Goal: Transaction & Acquisition: Purchase product/service

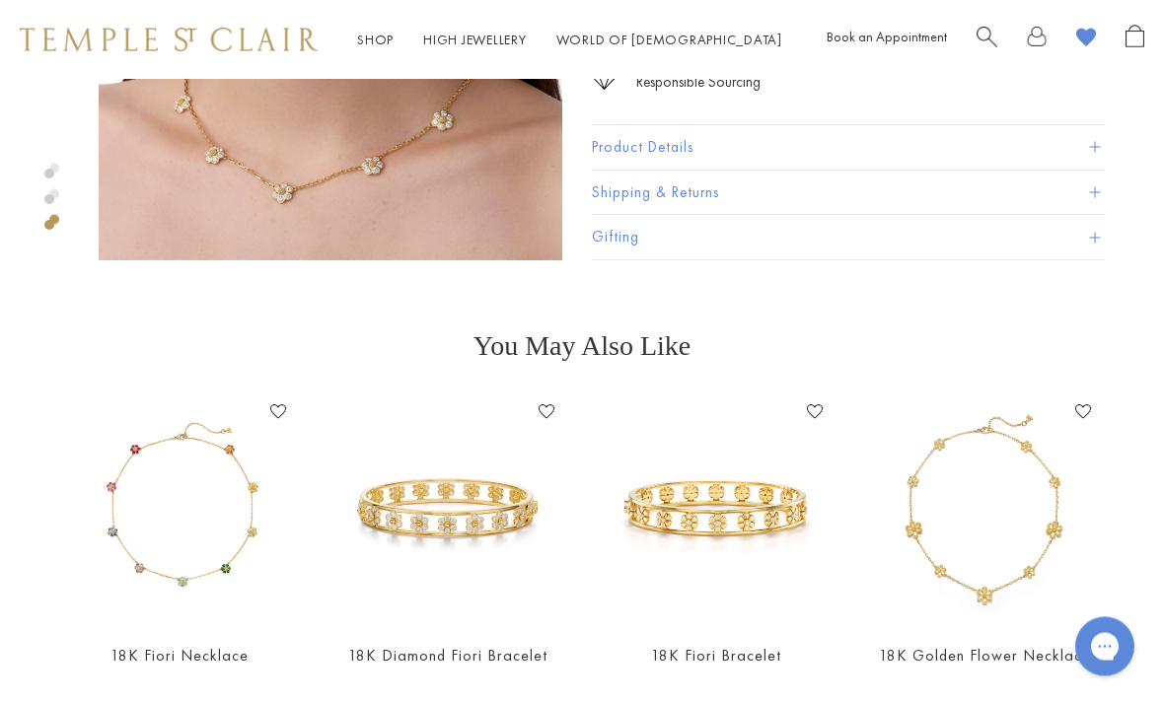
scroll to position [1268, 0]
click at [207, 526] on img at bounding box center [179, 511] width 229 height 229
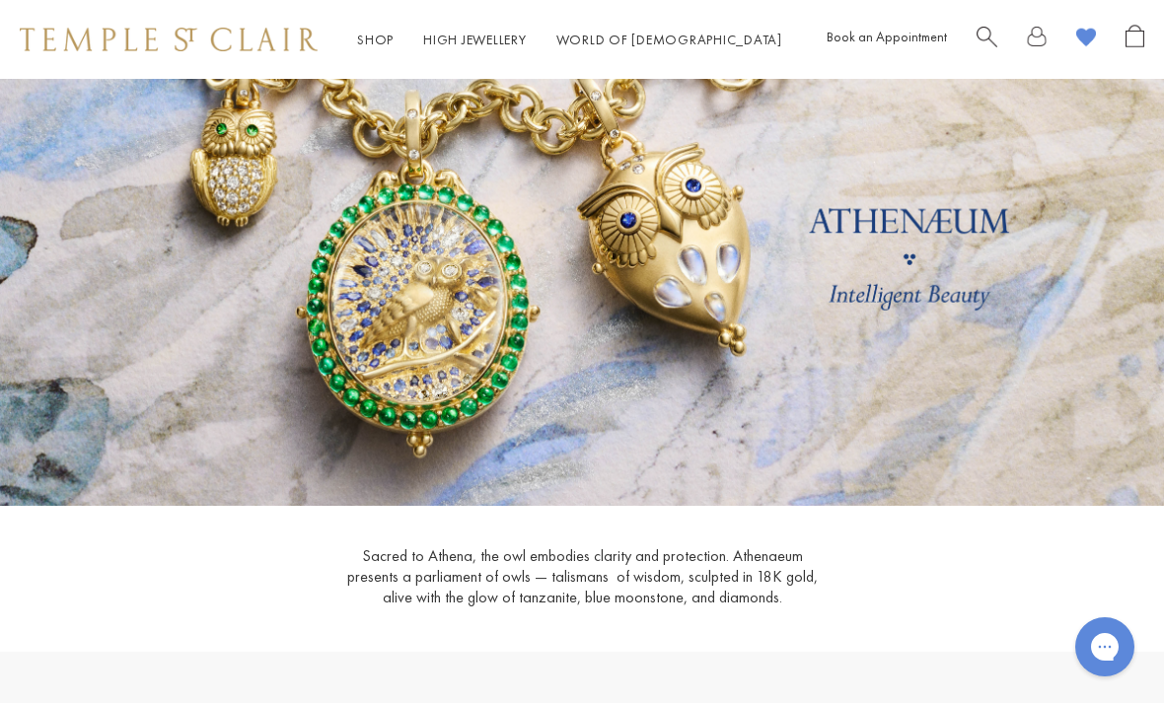
scroll to position [66, 0]
click at [978, 41] on span "Search" at bounding box center [987, 35] width 21 height 21
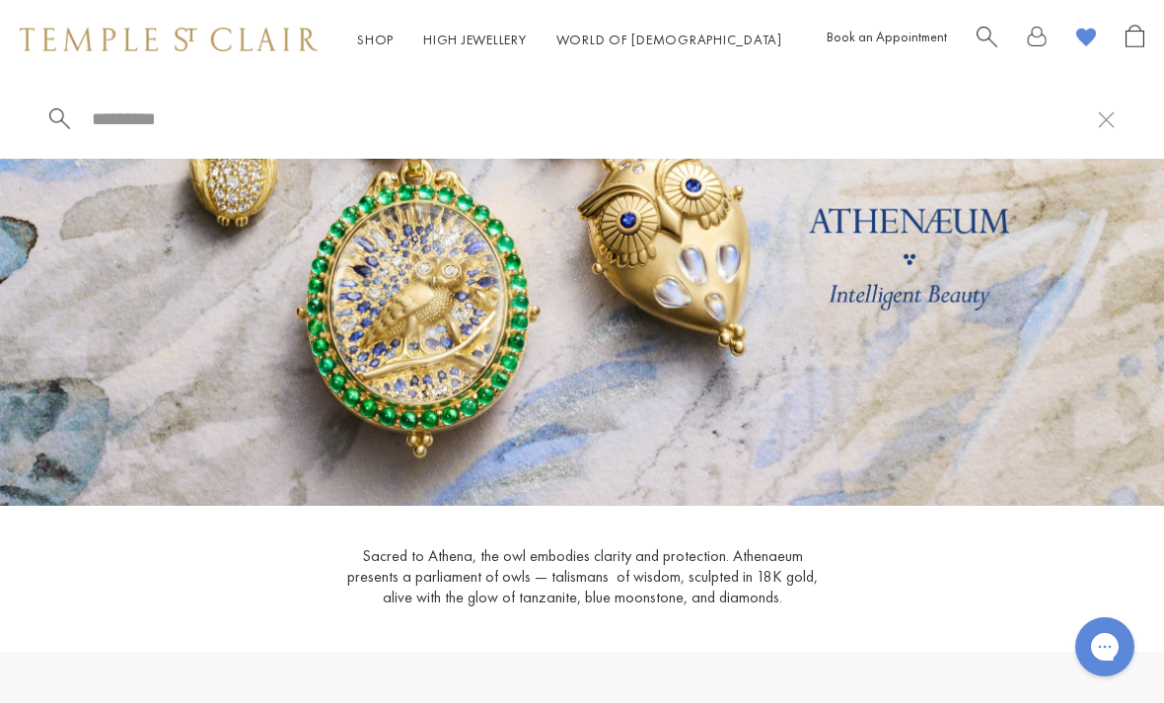
click at [238, 130] on input "search" at bounding box center [594, 119] width 1008 height 23
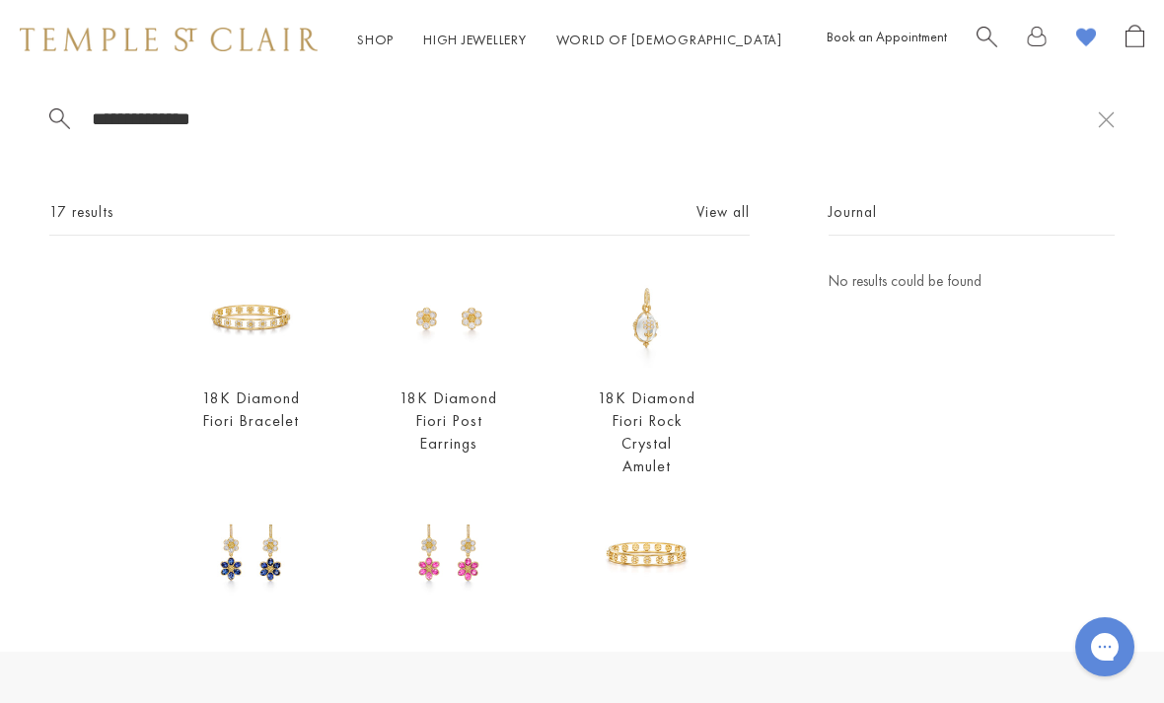
type input "**********"
click at [261, 341] on img at bounding box center [251, 319] width 100 height 100
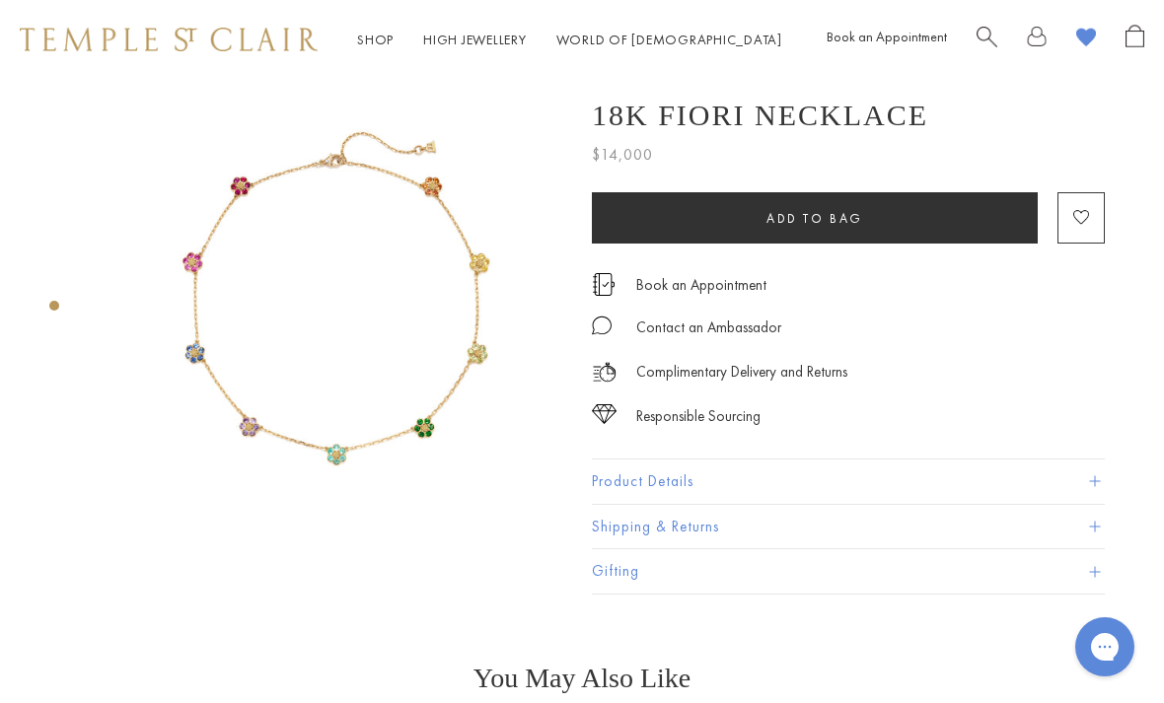
click at [1007, 34] on div at bounding box center [1061, 40] width 168 height 31
click at [981, 47] on link "Search" at bounding box center [987, 40] width 21 height 31
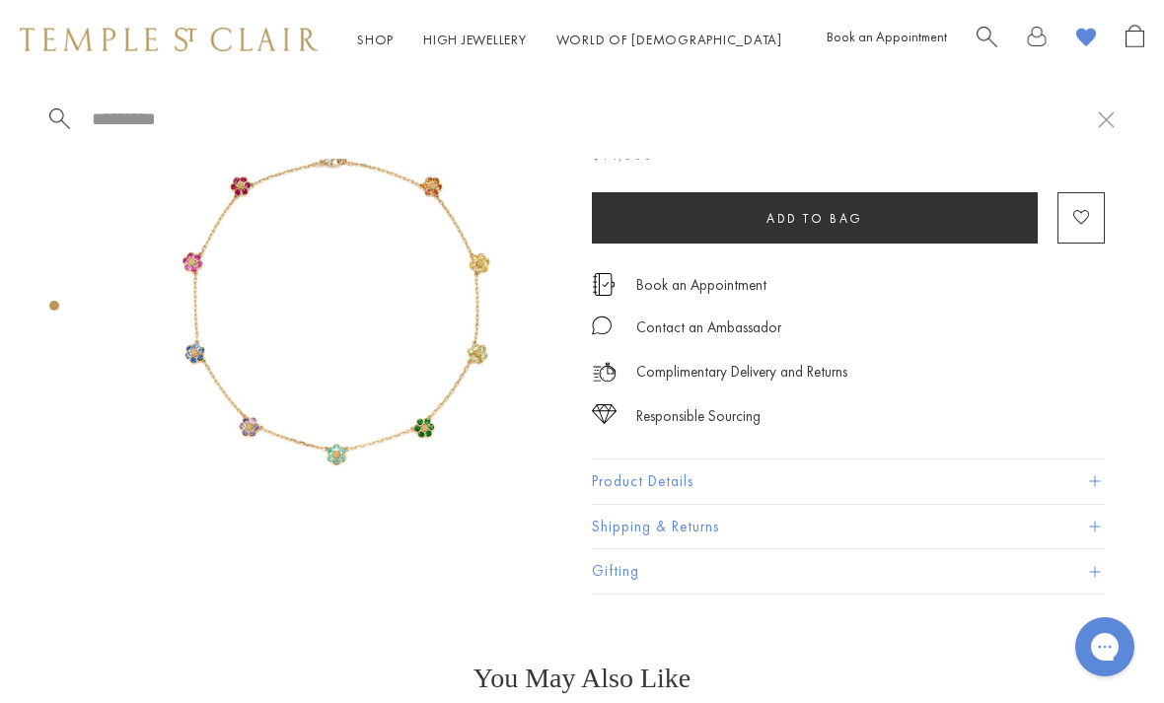
click at [169, 130] on input "search" at bounding box center [594, 119] width 1008 height 23
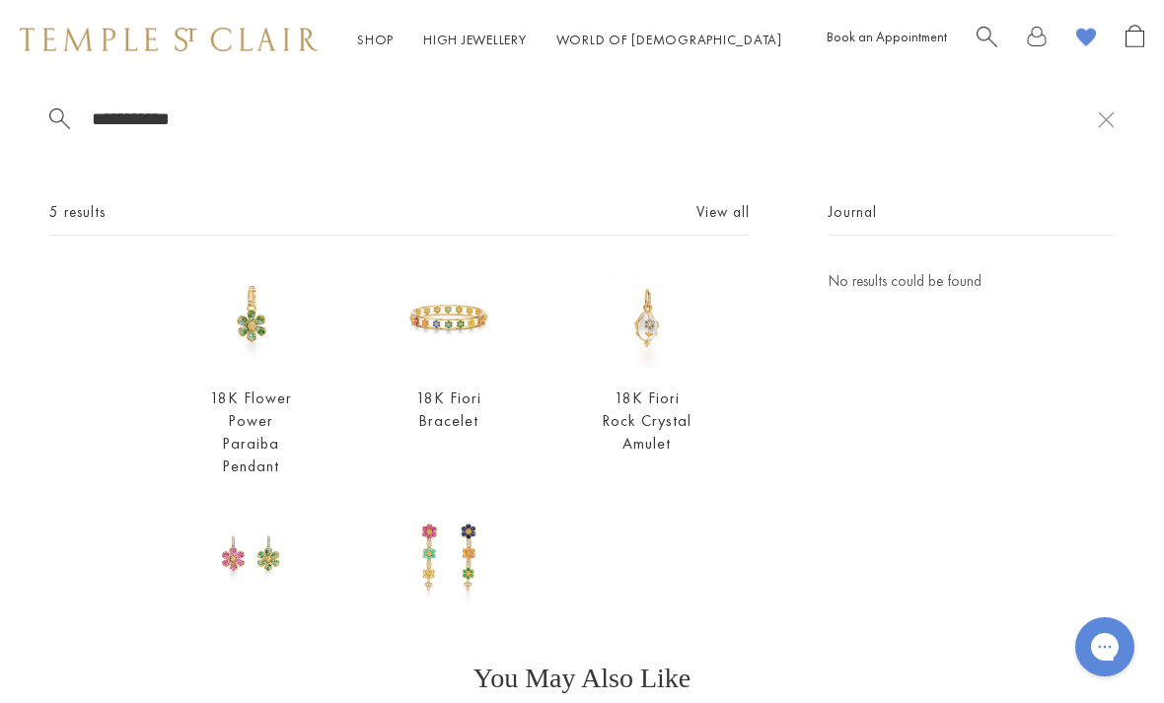
type input "**********"
click at [249, 339] on img at bounding box center [251, 319] width 100 height 100
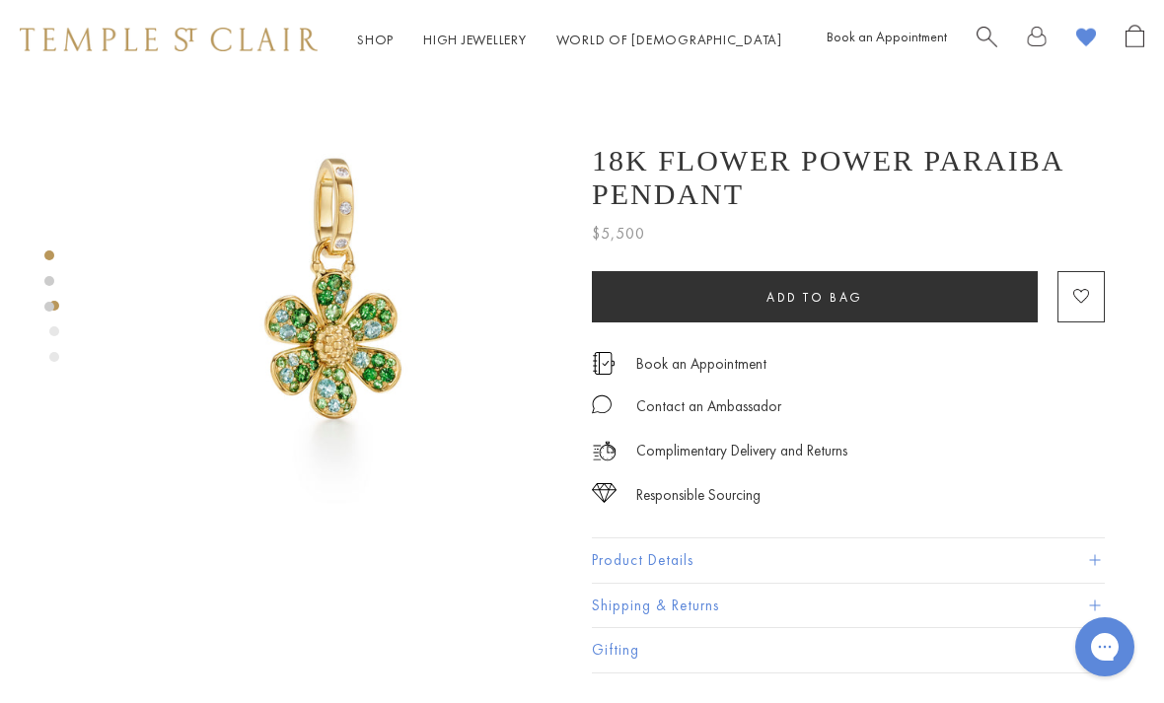
click at [436, 390] on img at bounding box center [331, 311] width 464 height 464
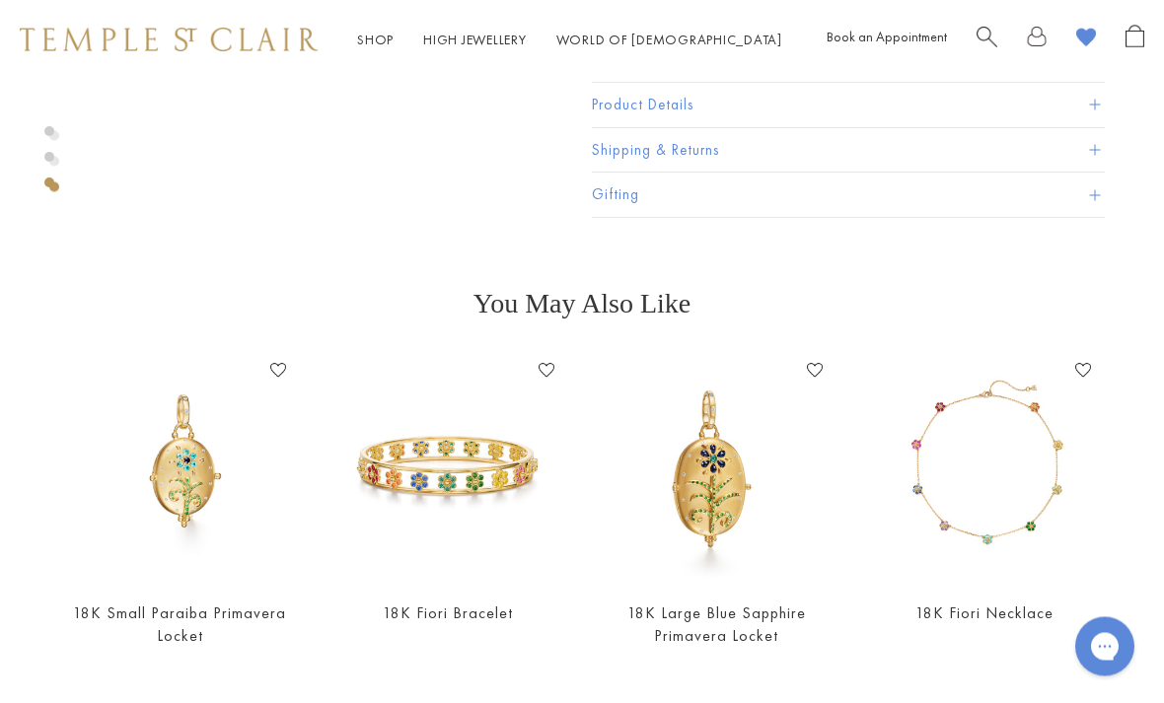
scroll to position [1339, 0]
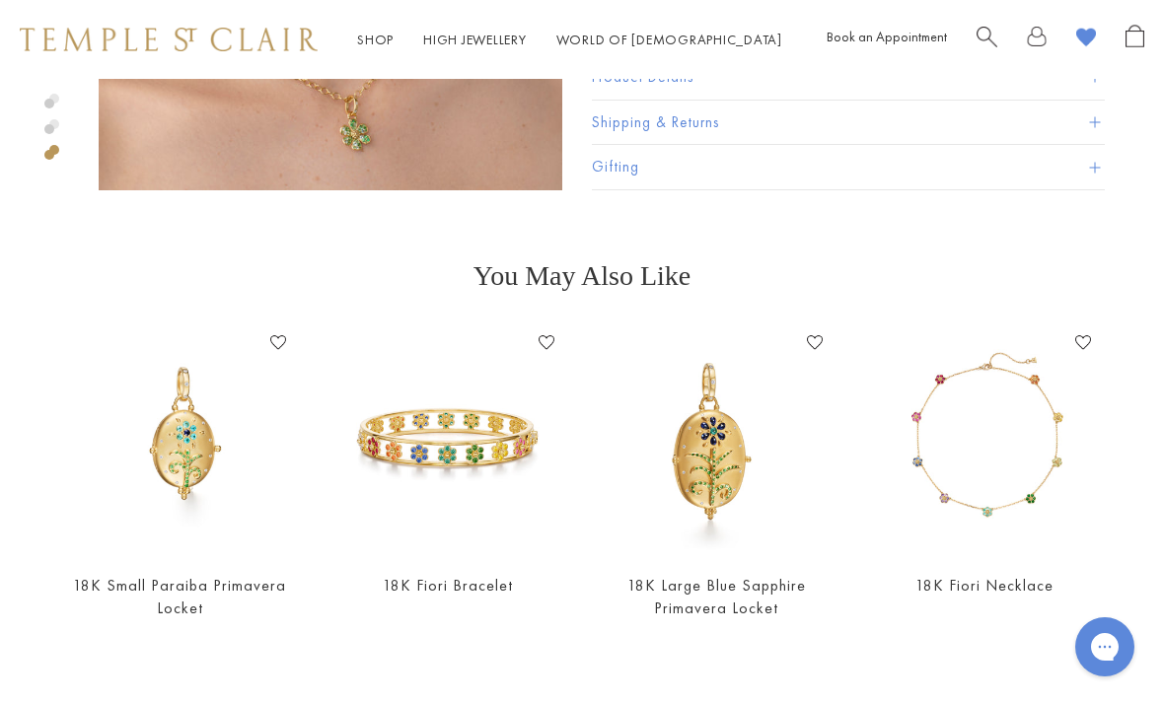
click at [1028, 450] on img at bounding box center [984, 440] width 229 height 229
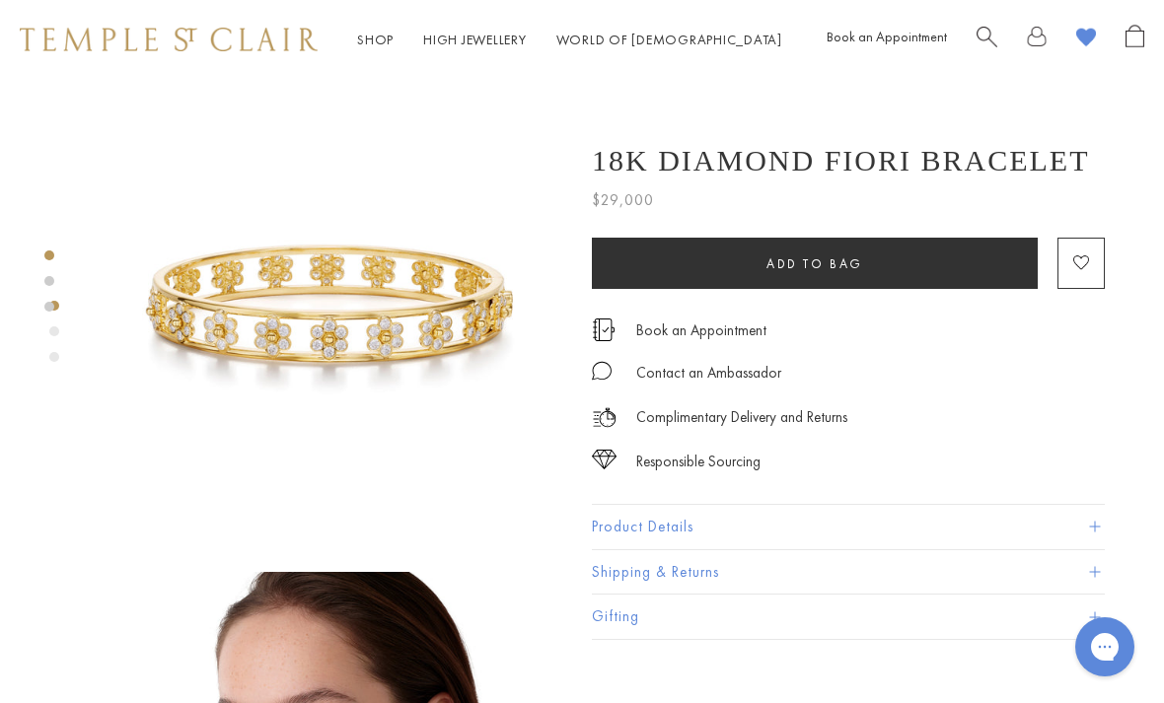
click at [985, 47] on link "Search" at bounding box center [987, 40] width 21 height 31
click at [351, 121] on input "search" at bounding box center [594, 119] width 1008 height 23
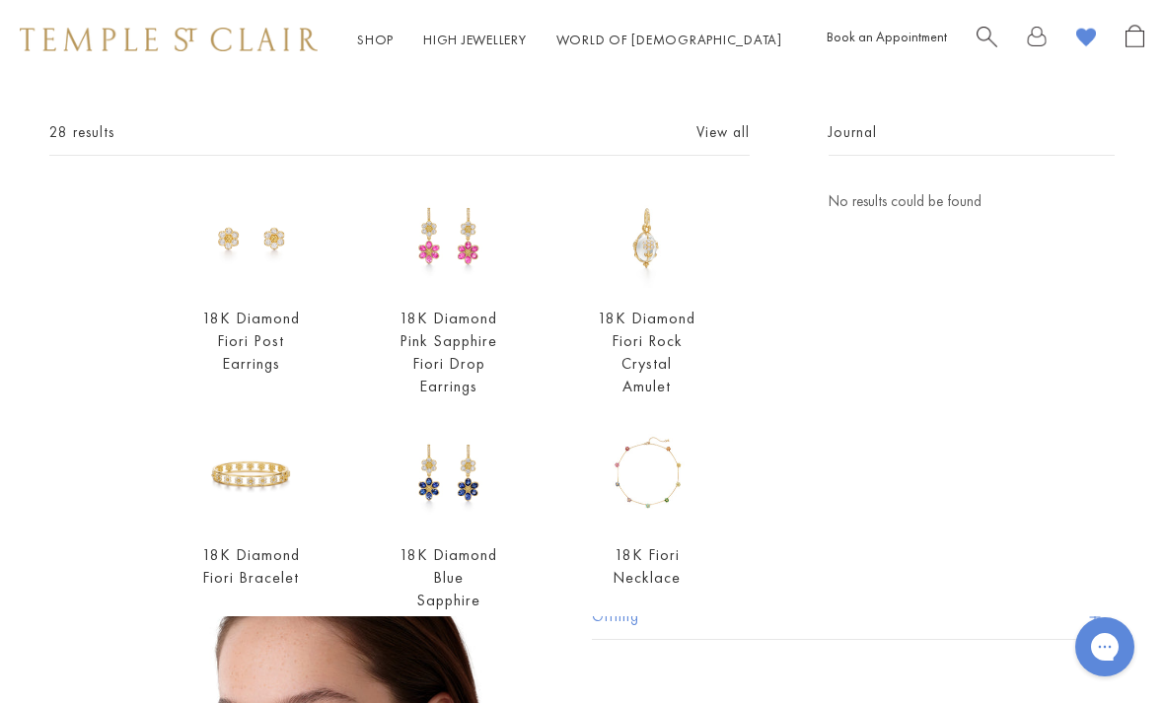
scroll to position [81, 0]
type input "**********"
click at [720, 142] on link "View all" at bounding box center [722, 131] width 53 height 22
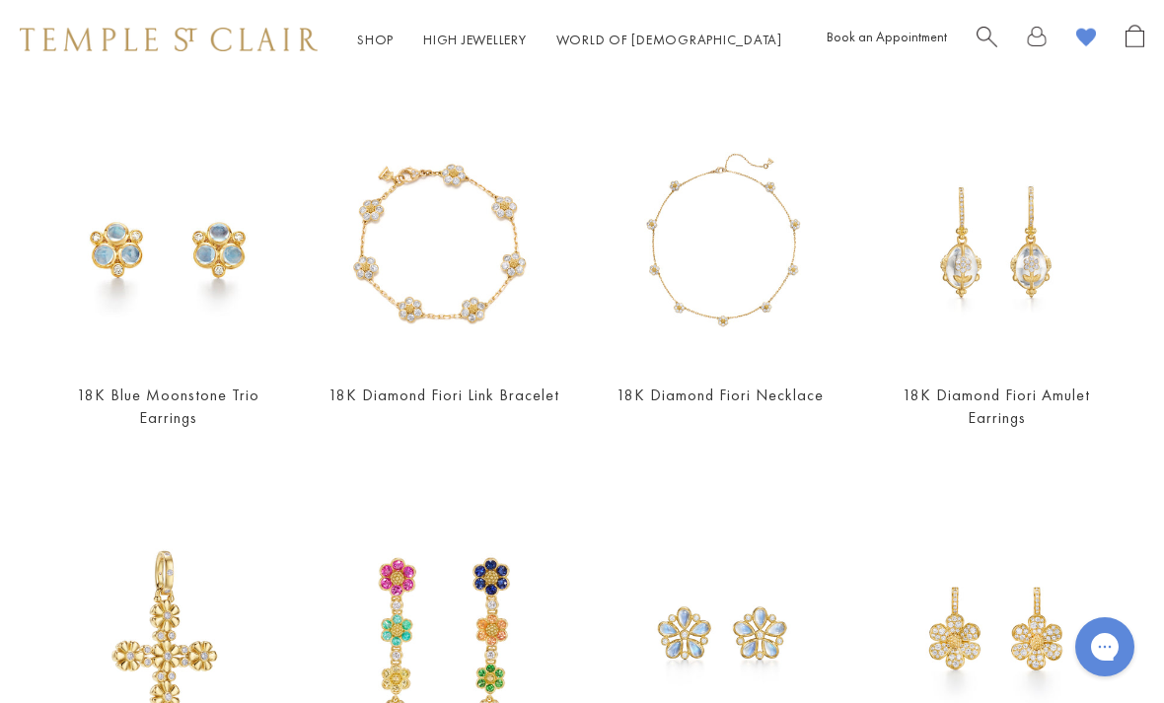
scroll to position [2055, 0]
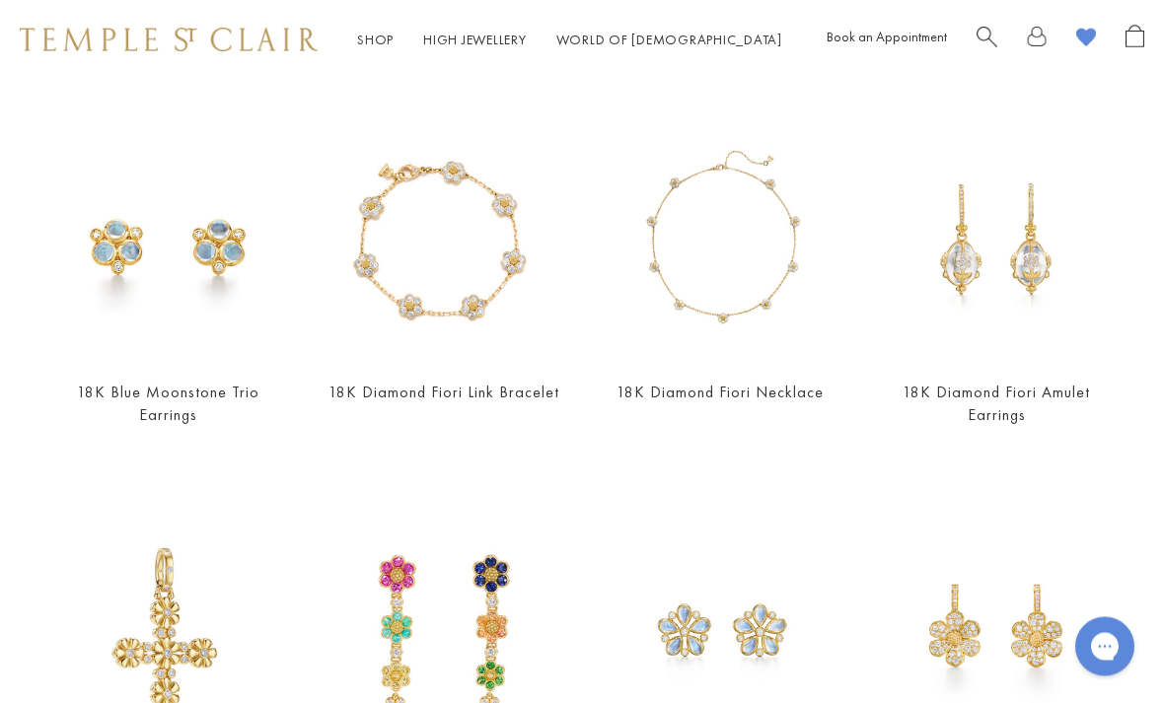
click at [781, 266] on img at bounding box center [720, 244] width 237 height 237
